Goal: Transaction & Acquisition: Purchase product/service

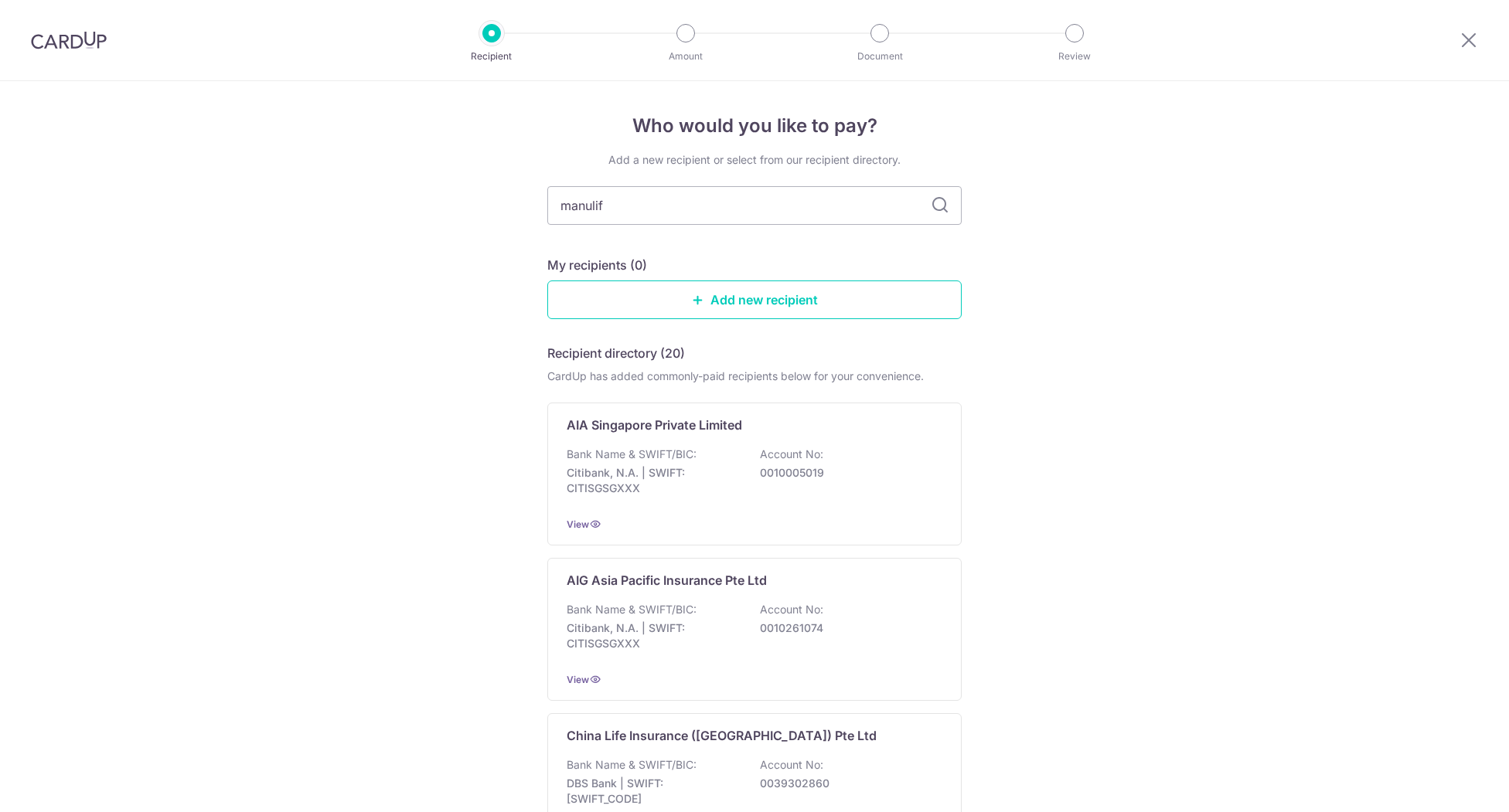
type input "manulife"
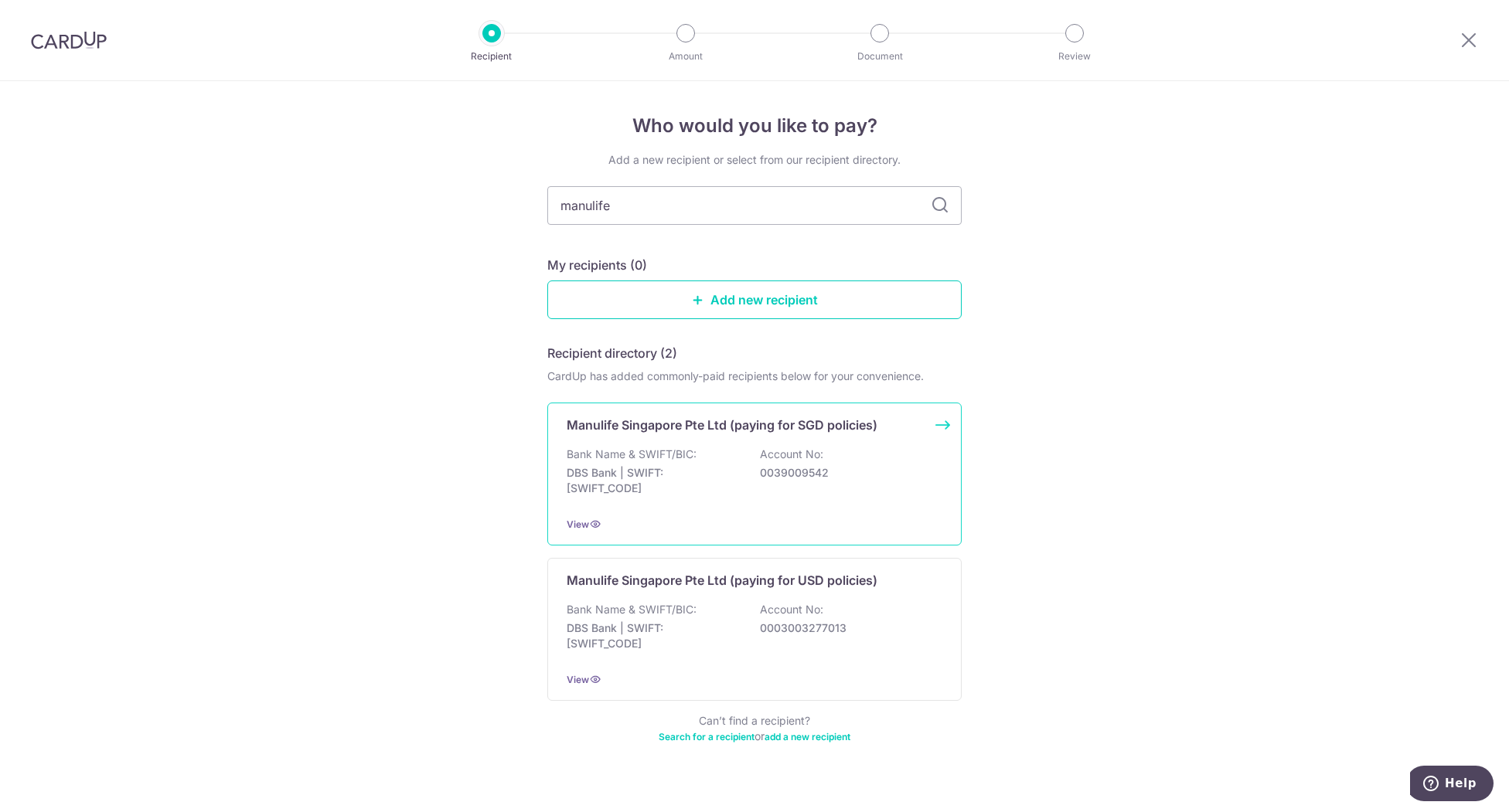
click at [749, 431] on p "Manulife Singapore Pte Ltd (paying for SGD policies)" at bounding box center [722, 425] width 310 height 19
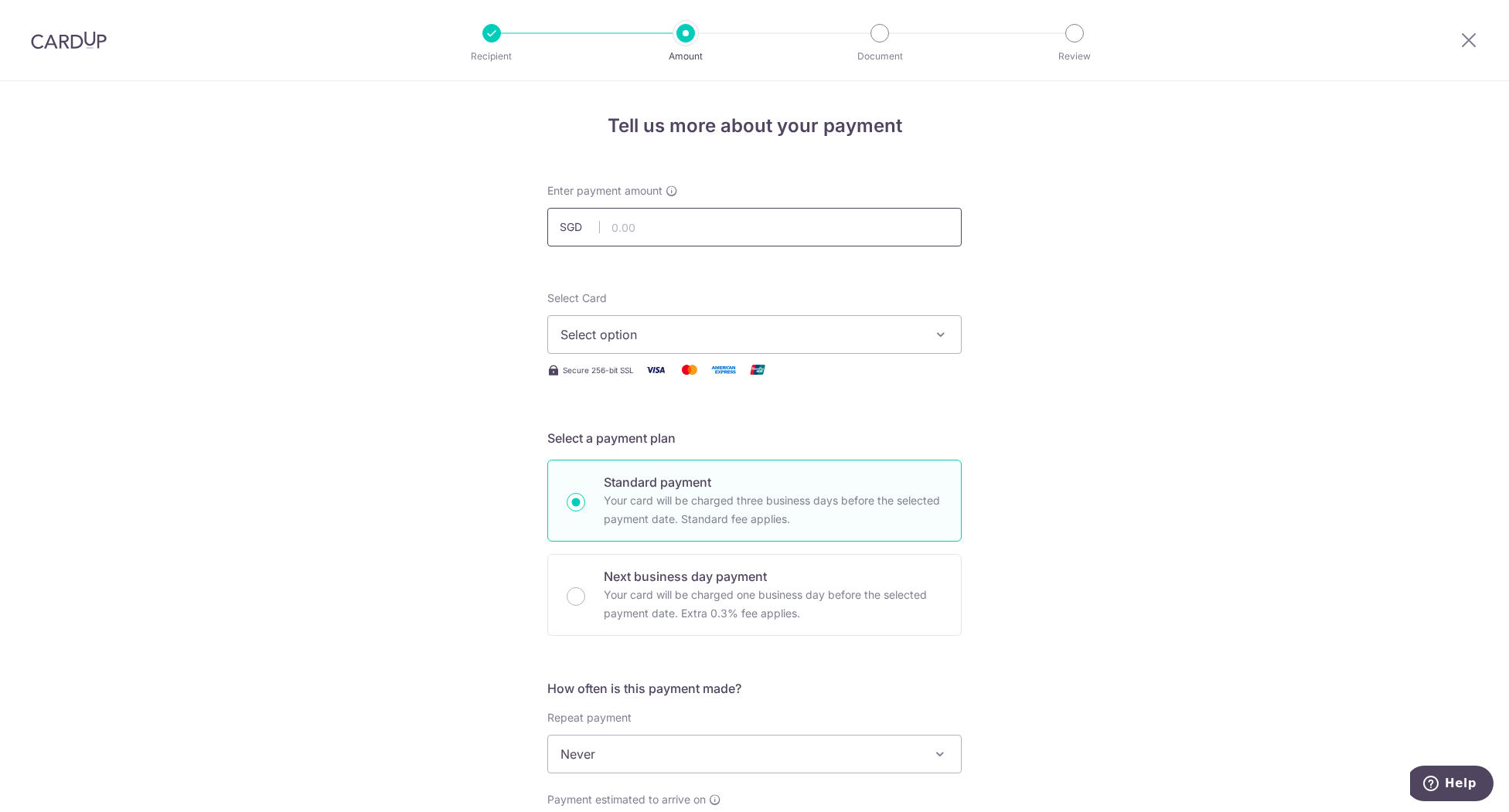
click at [652, 230] on input "text" at bounding box center [755, 227] width 414 height 39
type input "5,000.00"
click at [1106, 276] on div "Tell us more about your payment Enter payment amount SGD 5,000.00 5000.00 Selec…" at bounding box center [754, 780] width 1509 height 1398
click at [754, 336] on span "Select option" at bounding box center [740, 335] width 360 height 19
click at [665, 439] on span "**** 8710" at bounding box center [754, 445] width 388 height 19
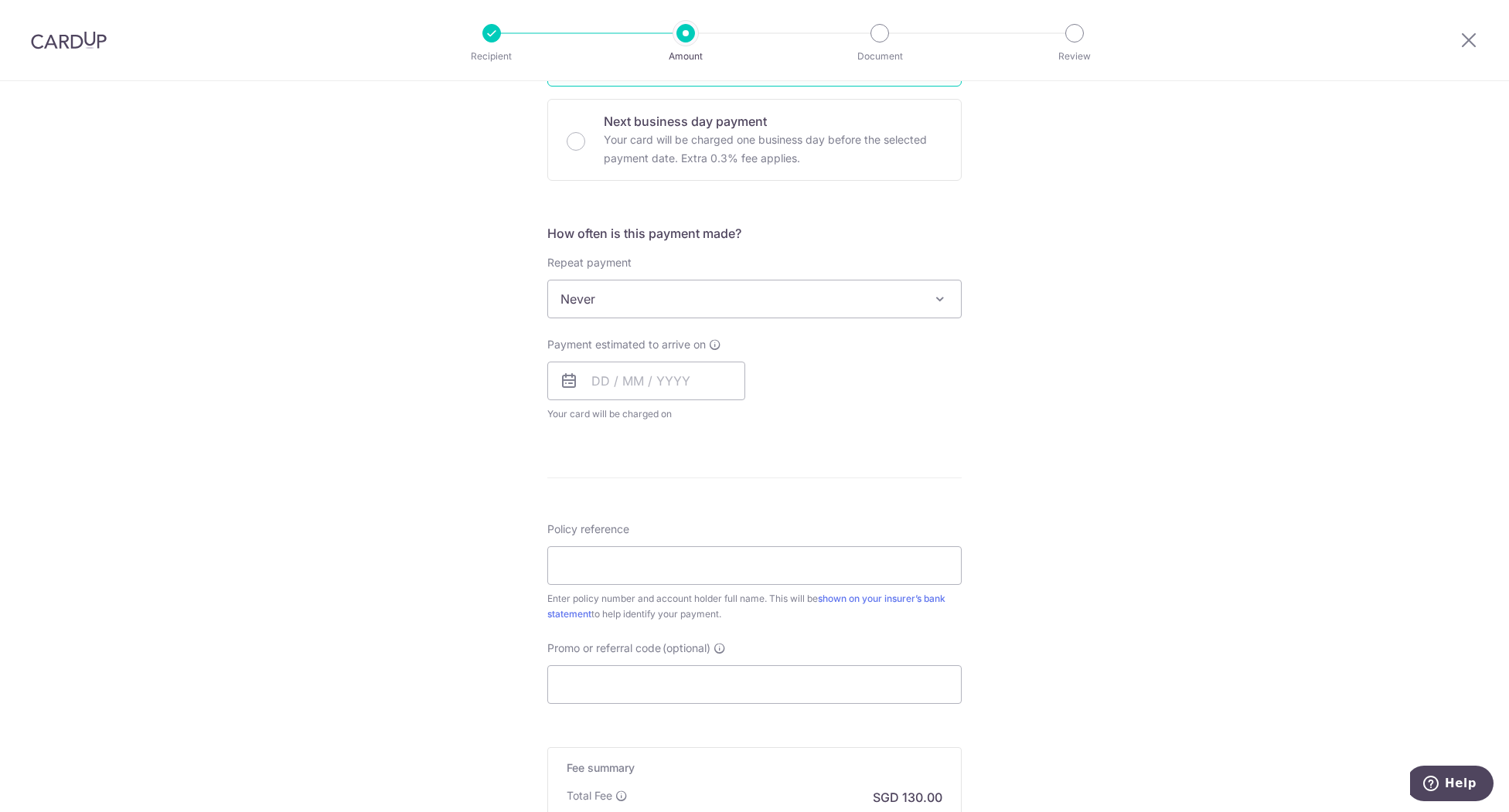
scroll to position [514, 0]
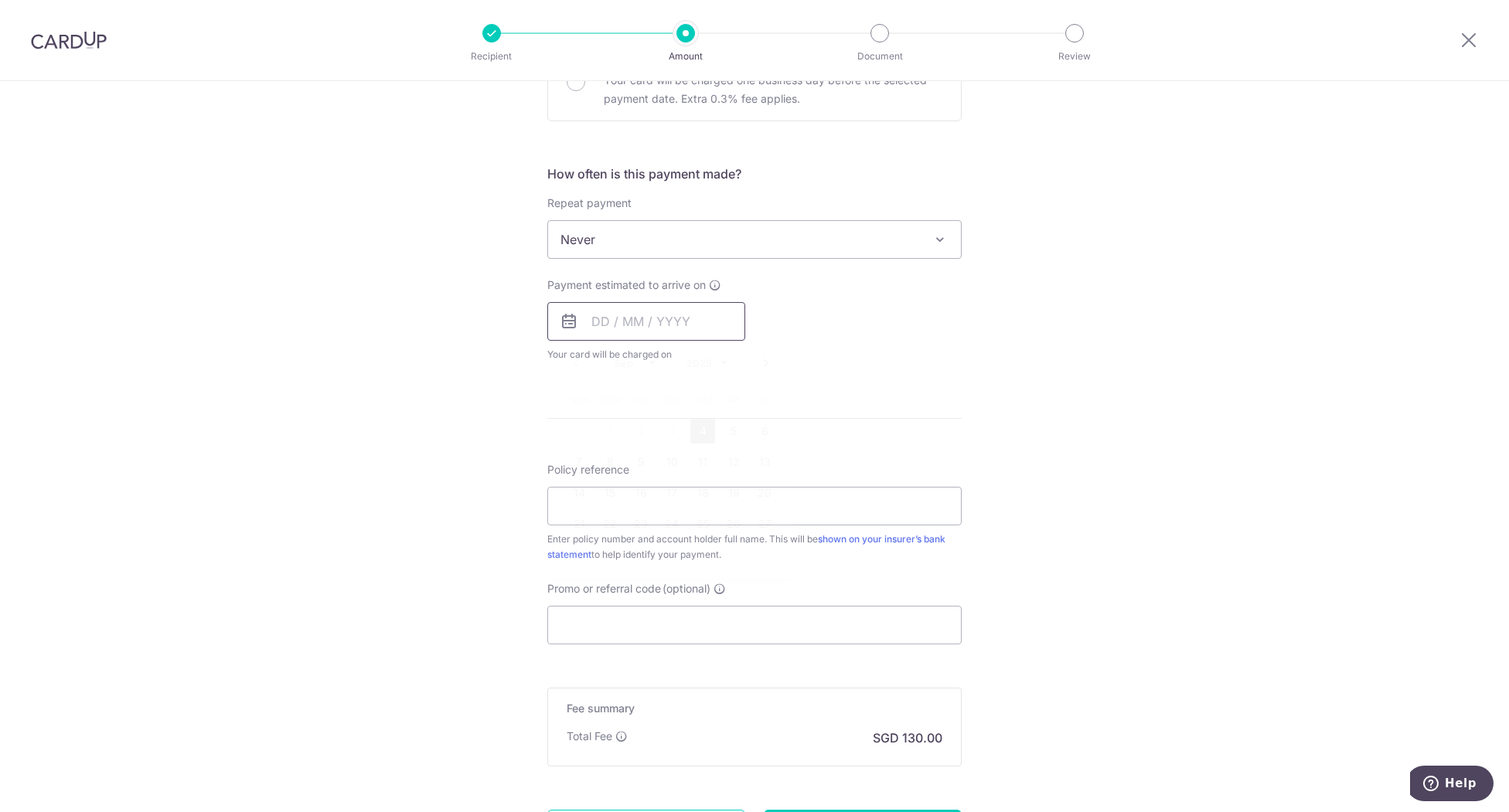
click at [658, 313] on input "text" at bounding box center [646, 321] width 198 height 39
click at [701, 430] on link "4" at bounding box center [702, 431] width 24 height 24
type input "04/09/2025"
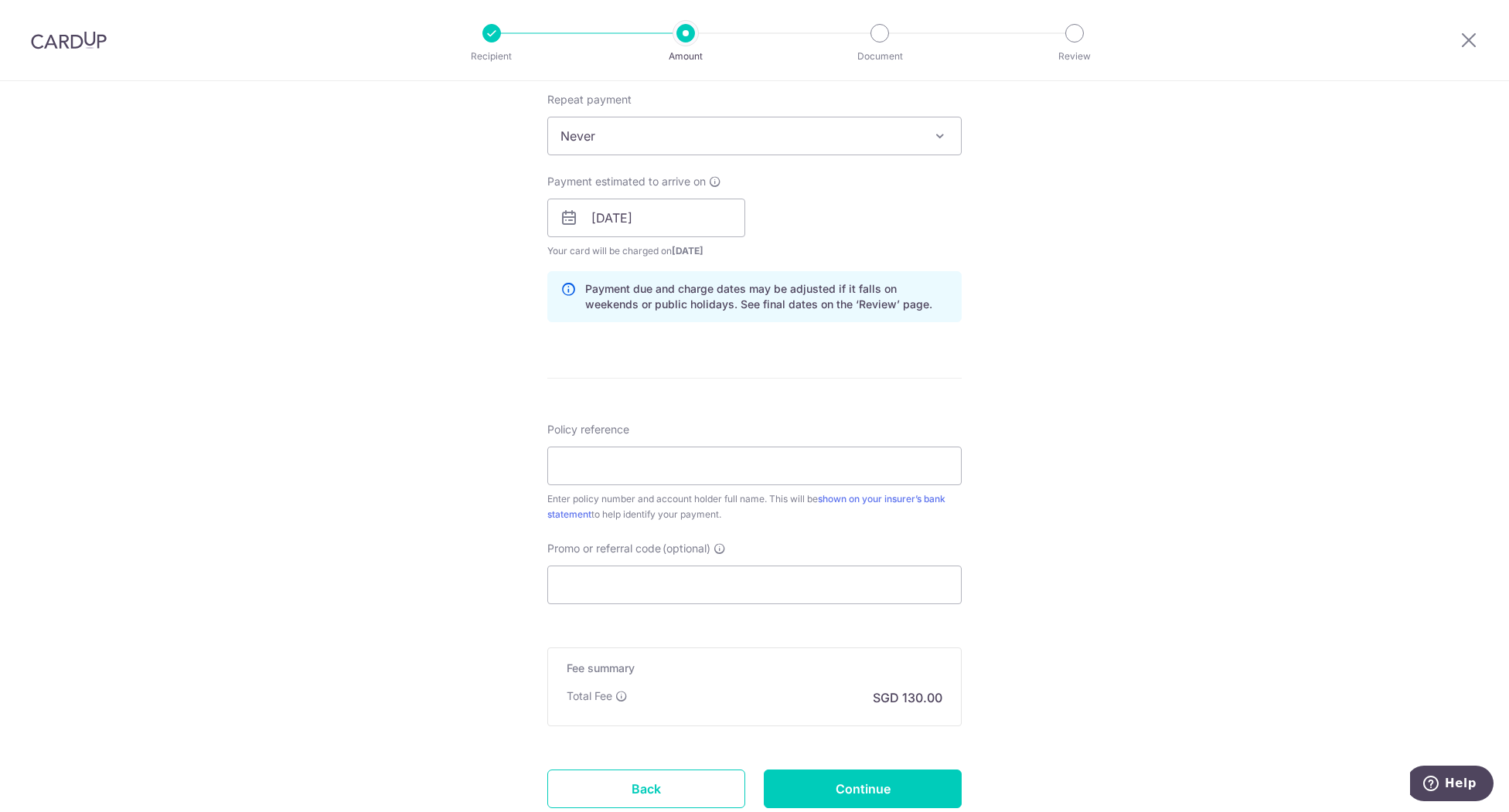
scroll to position [721, 0]
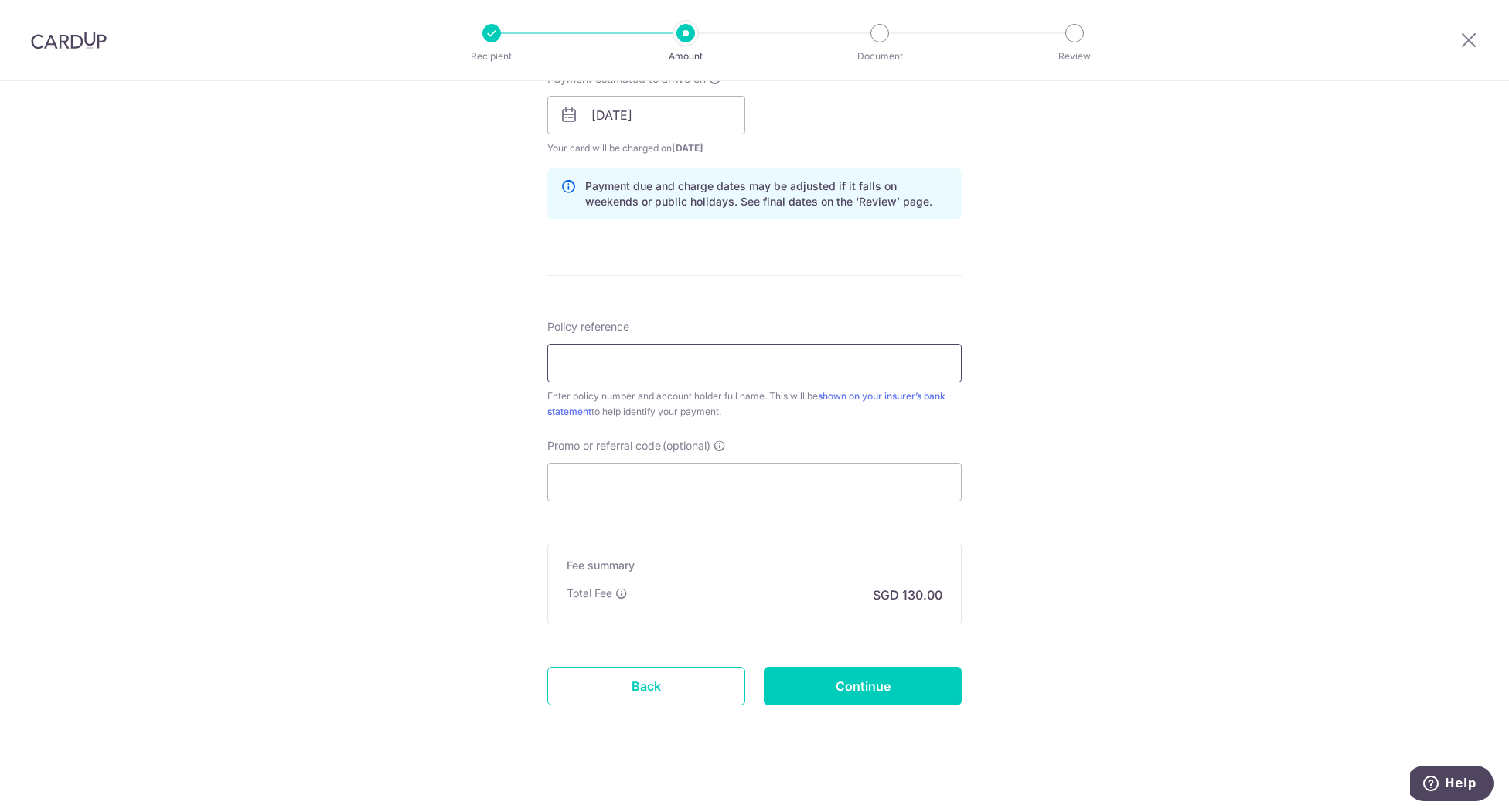
click at [675, 353] on input "Policy reference" at bounding box center [755, 363] width 414 height 39
paste input "2492076256"
type input "2492076256"
click at [704, 470] on input "Promo or referral code (optional)" at bounding box center [755, 482] width 414 height 39
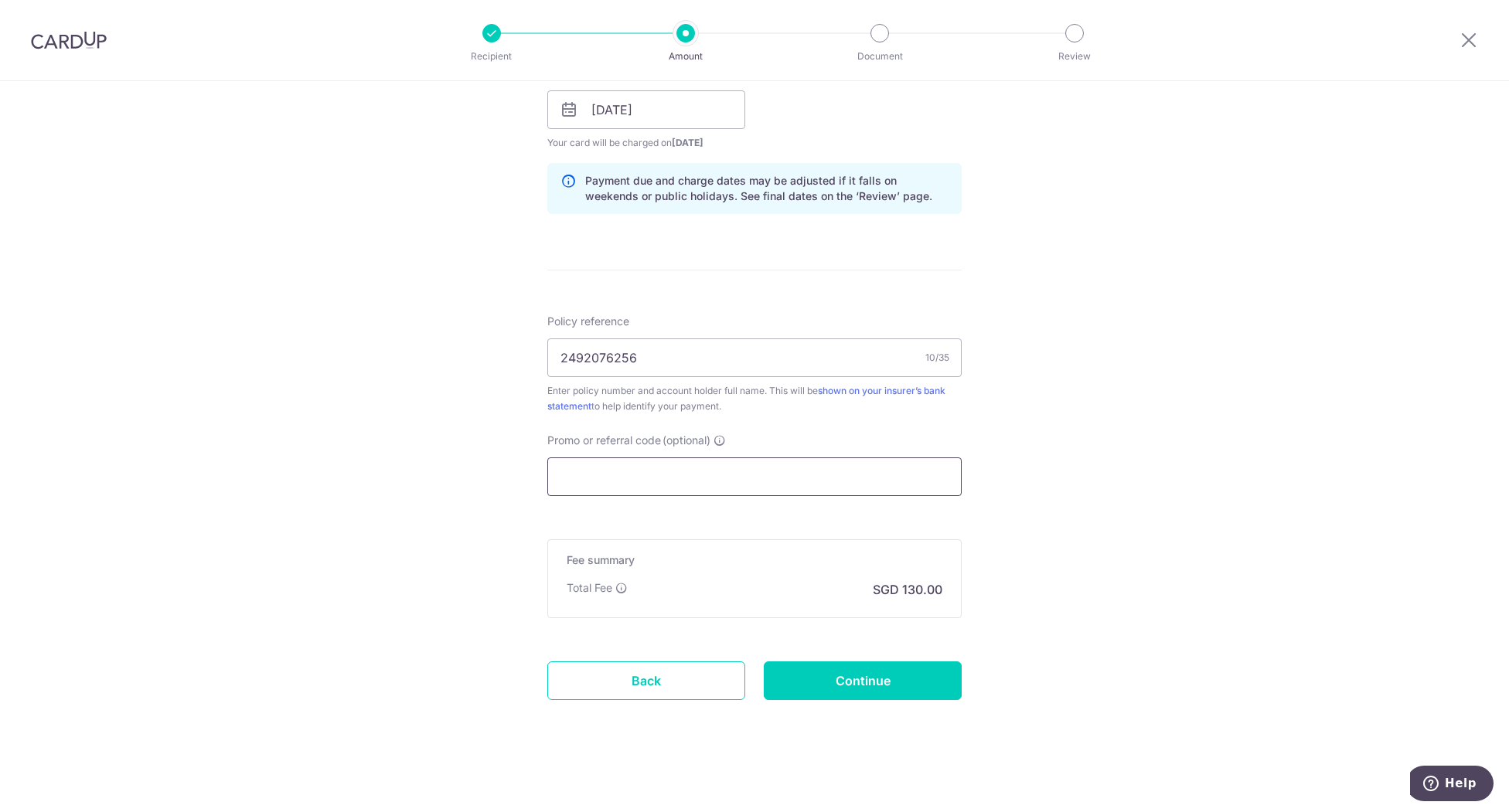
scroll to position [717, 0]
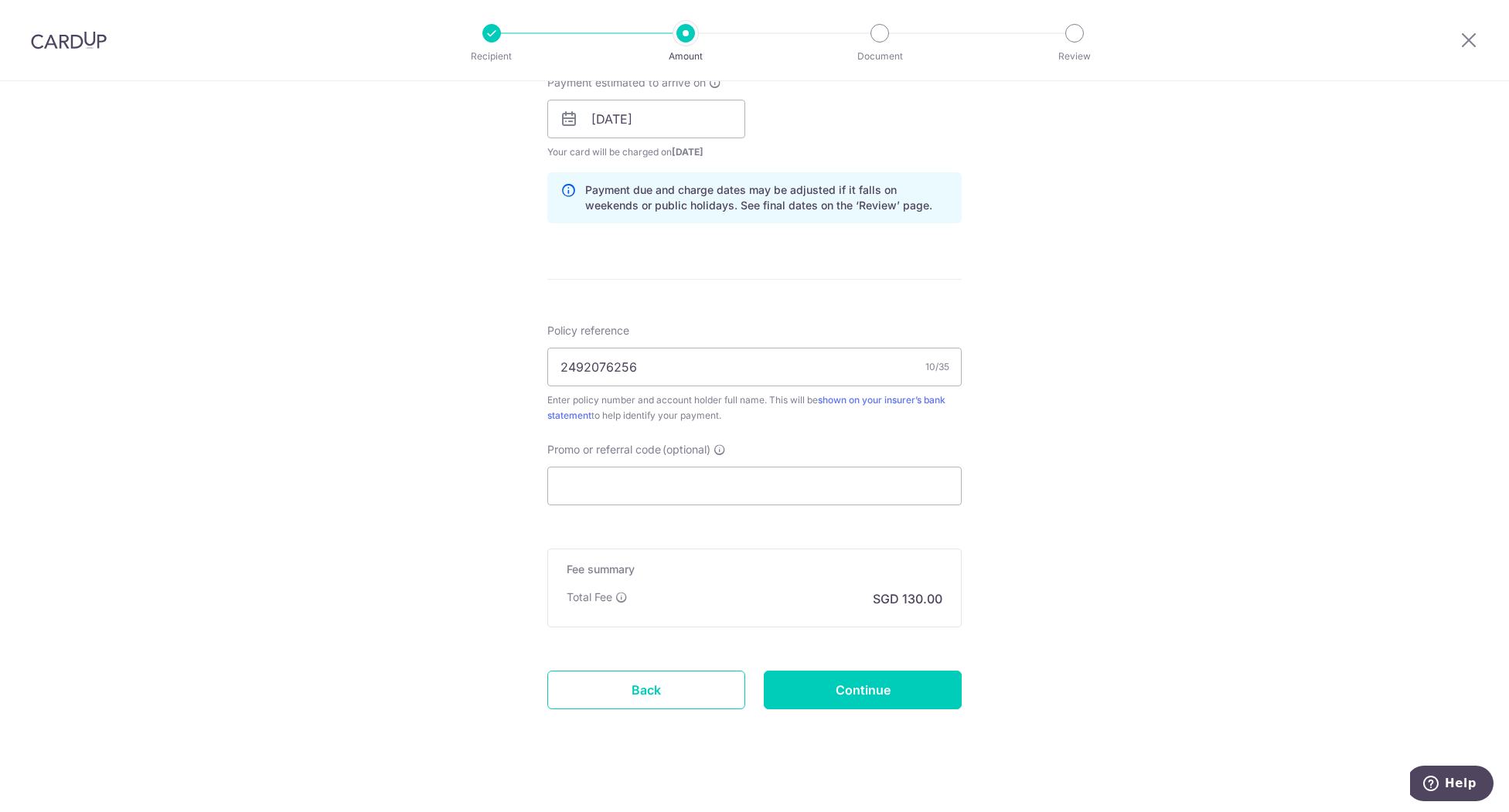
click at [1277, 288] on div "Tell us more about your payment Enter payment amount SGD 5,000.00 5000.00 Selec…" at bounding box center [754, 95] width 1509 height 1461
click at [723, 480] on input "Promo or referral code (optional)" at bounding box center [755, 486] width 414 height 39
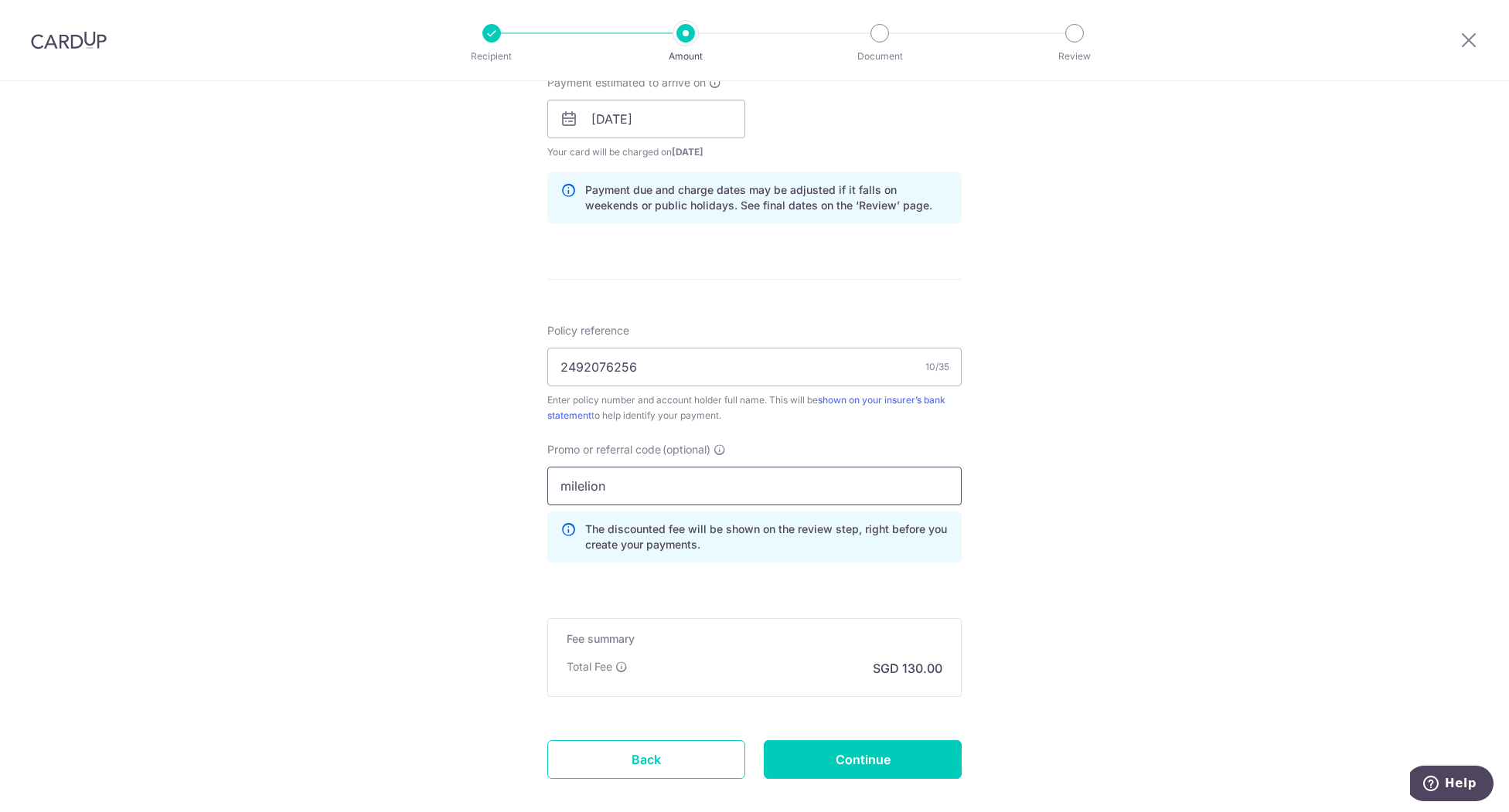
type input "milelion"
click at [1358, 455] on div "Tell us more about your payment Enter payment amount SGD 5,000.00 5000.00 Selec…" at bounding box center [754, 130] width 1509 height 1531
click at [1145, 445] on div "Tell us more about your payment Enter payment amount SGD 5,000.00 5000.00 Selec…" at bounding box center [754, 130] width 1509 height 1531
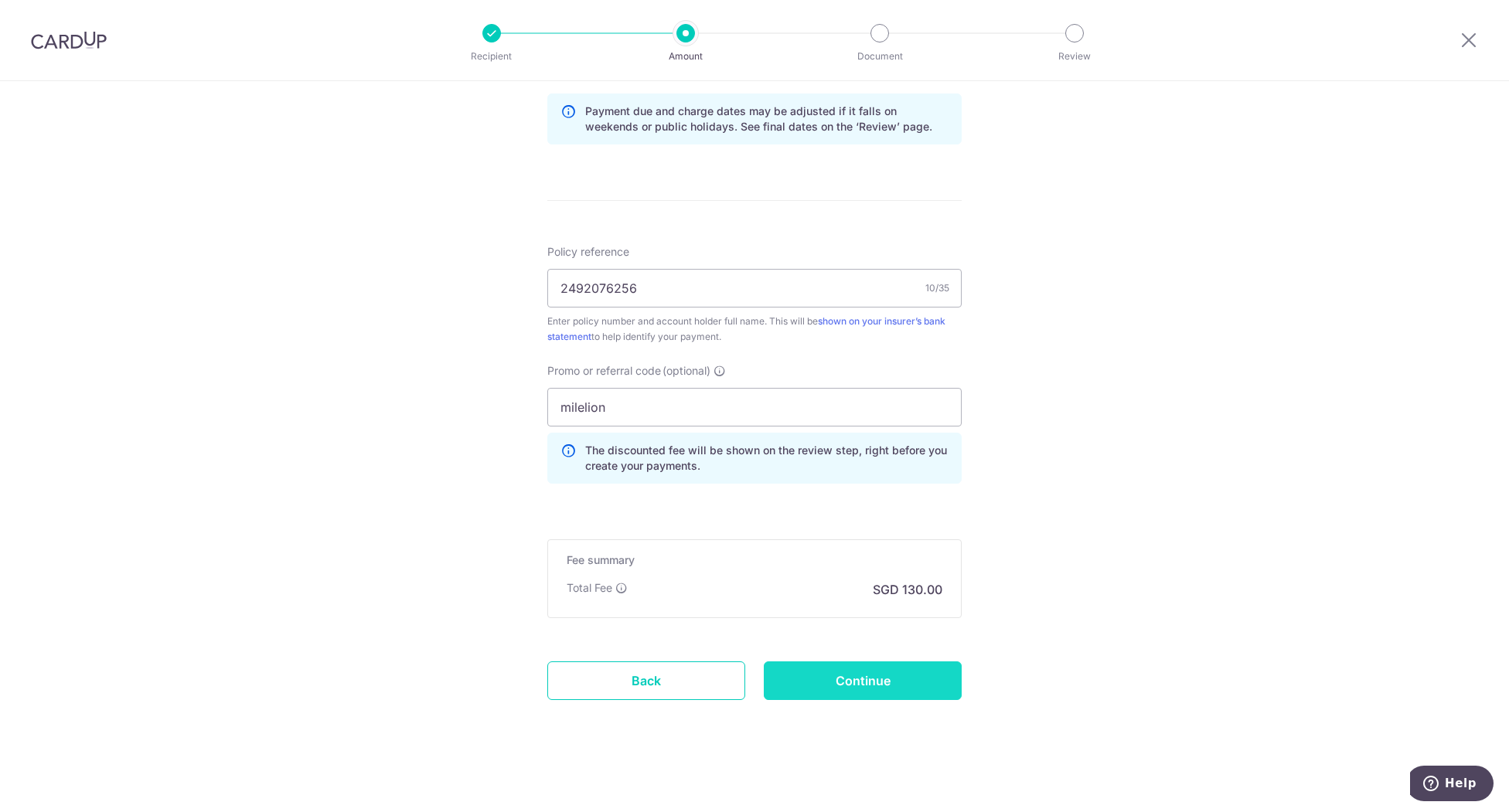
click at [866, 677] on input "Continue" at bounding box center [862, 680] width 198 height 39
type input "Create Schedule"
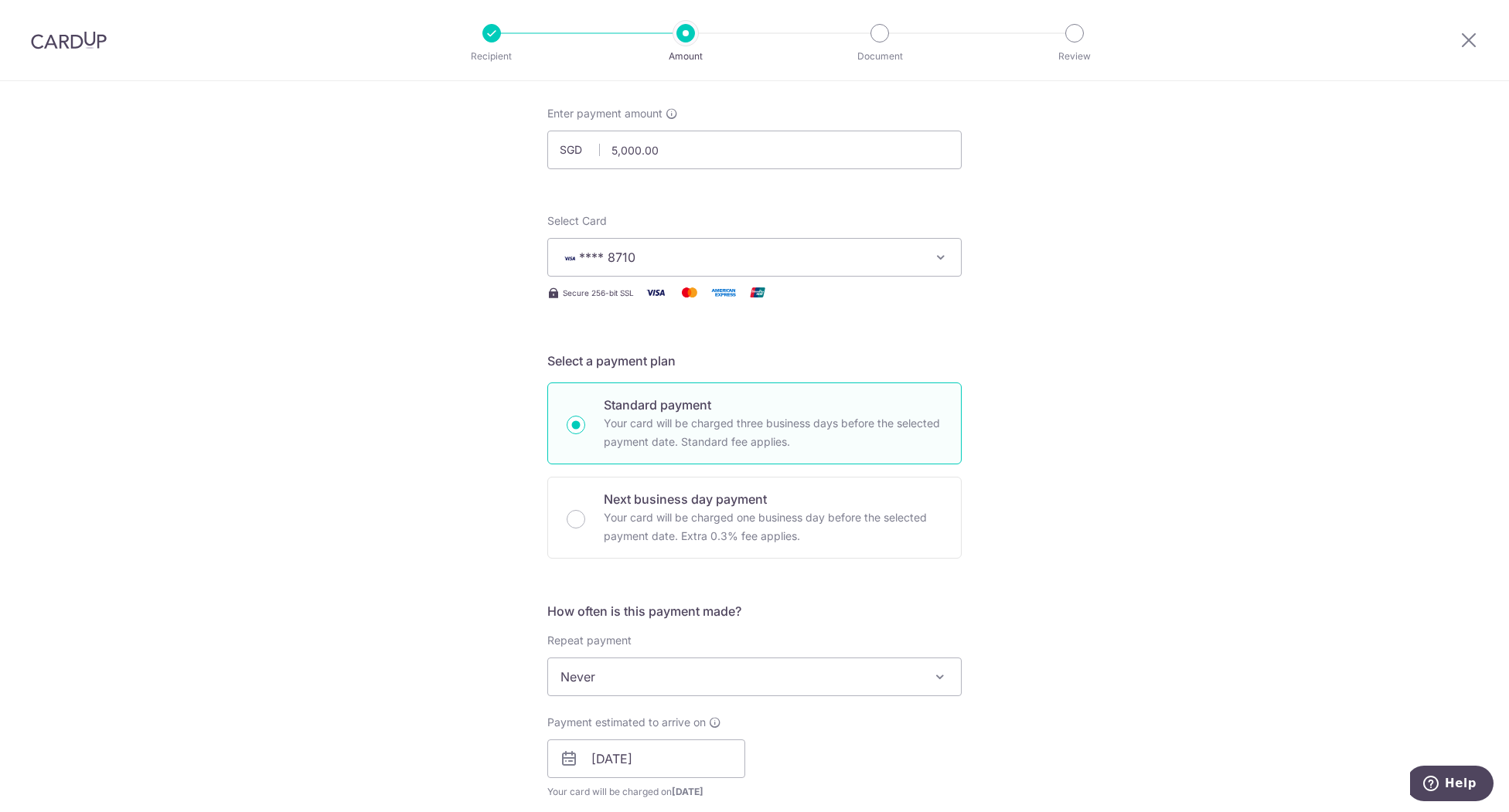
scroll to position [0, 0]
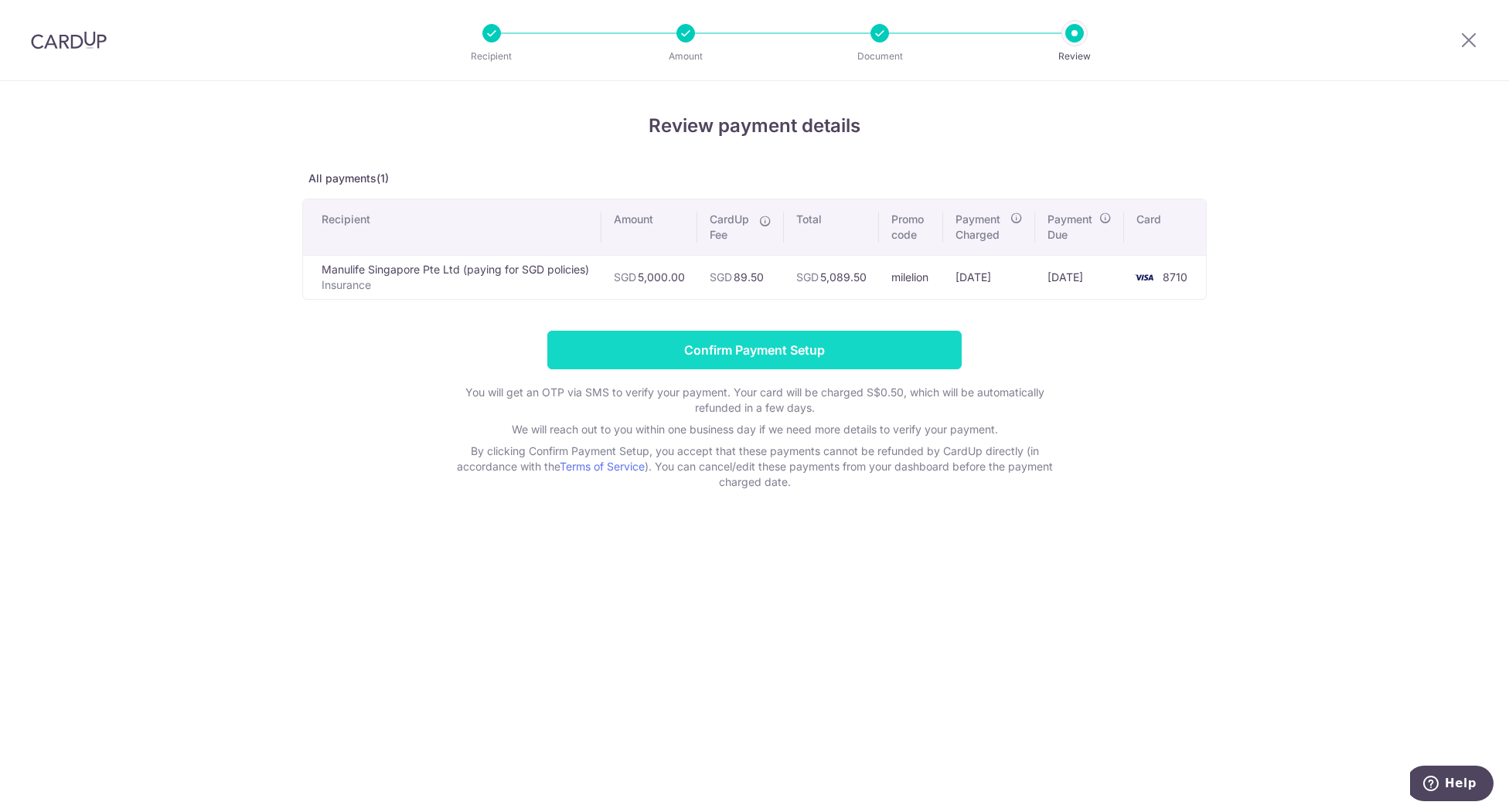
click at [886, 339] on input "Confirm Payment Setup" at bounding box center [755, 350] width 414 height 39
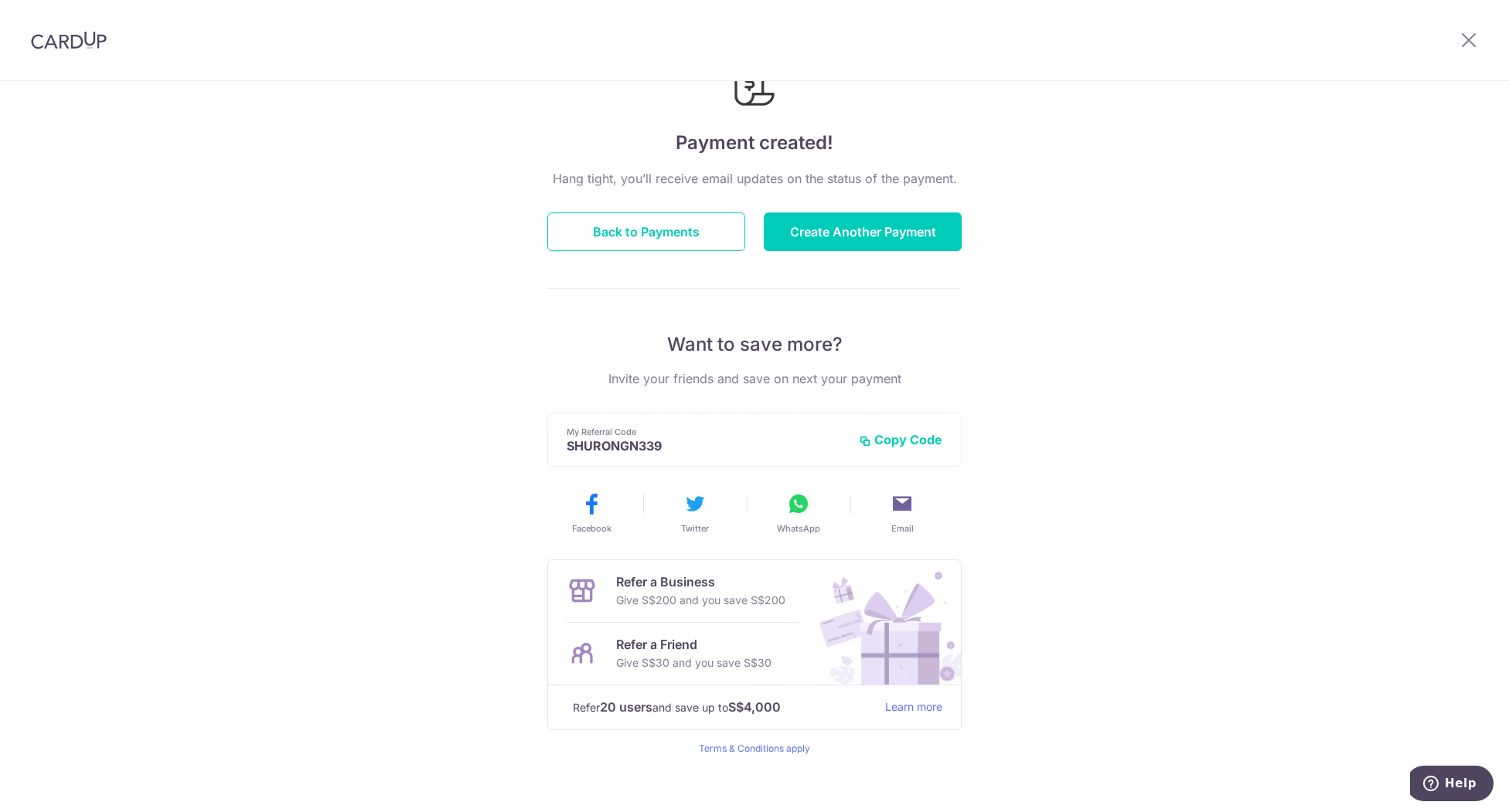
scroll to position [93, 0]
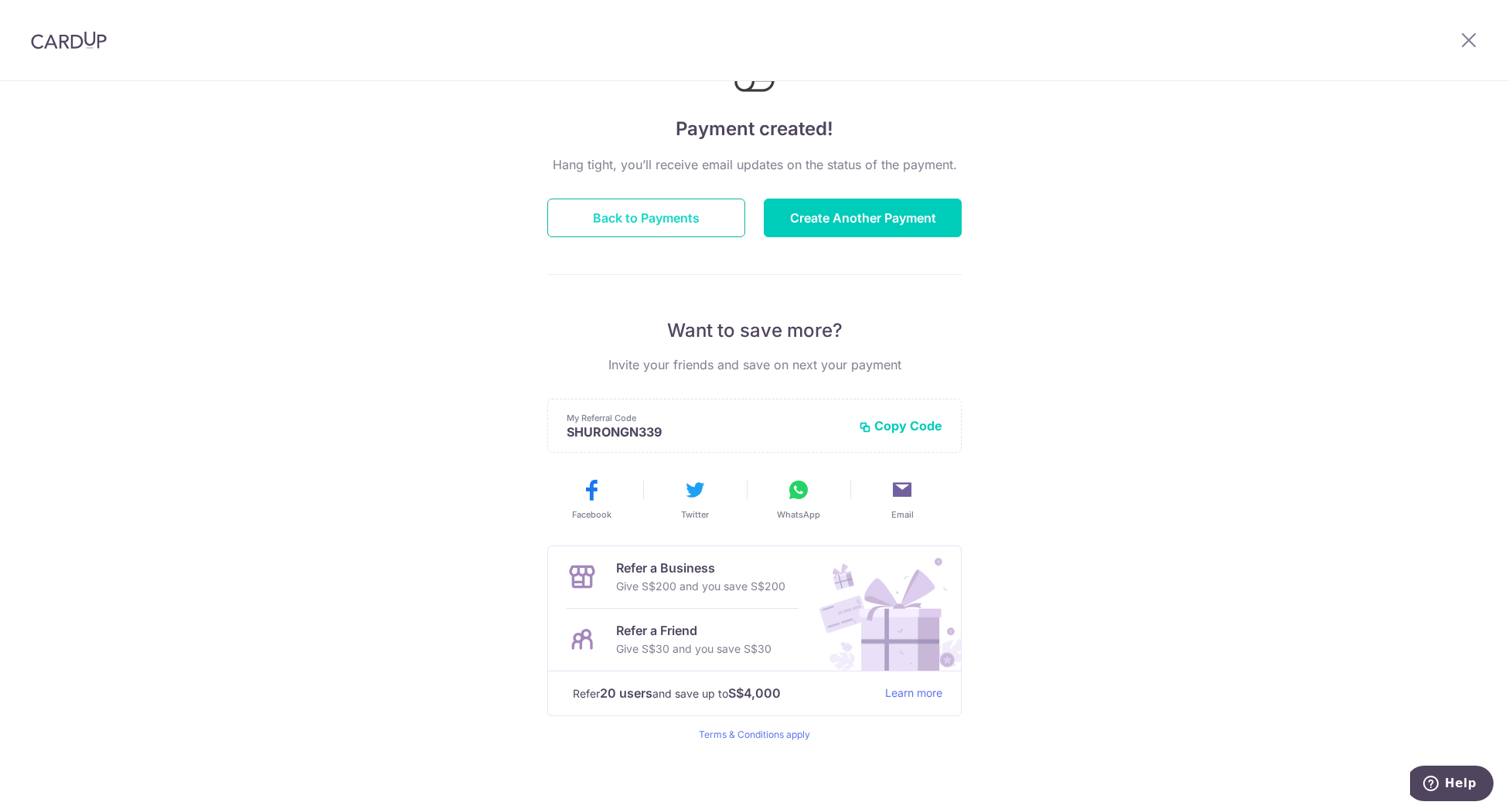
click at [667, 224] on button "Back to Payments" at bounding box center [646, 217] width 198 height 39
